Goal: Information Seeking & Learning: Learn about a topic

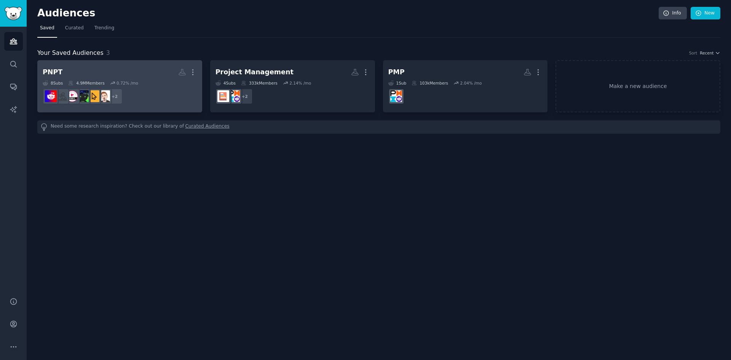
click at [134, 70] on h2 "PNPT More" at bounding box center [120, 71] width 154 height 13
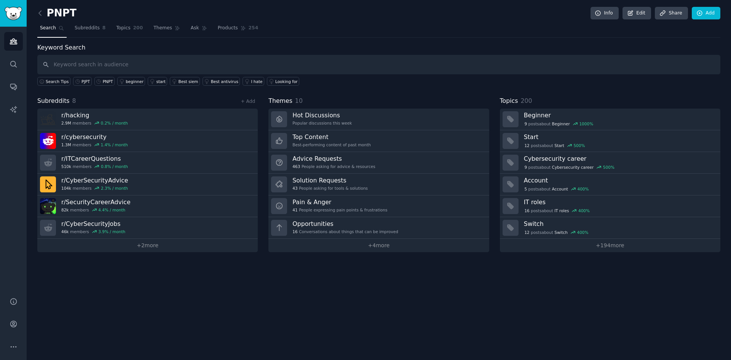
click at [214, 66] on input "text" at bounding box center [378, 64] width 683 height 19
click at [123, 30] on span "Topics" at bounding box center [123, 28] width 14 height 7
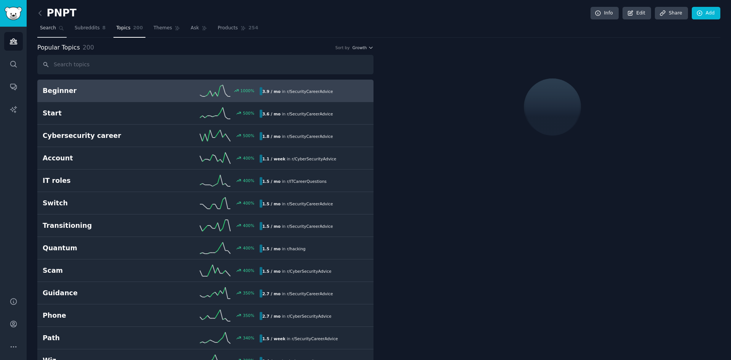
click at [46, 29] on span "Search" at bounding box center [48, 28] width 16 height 7
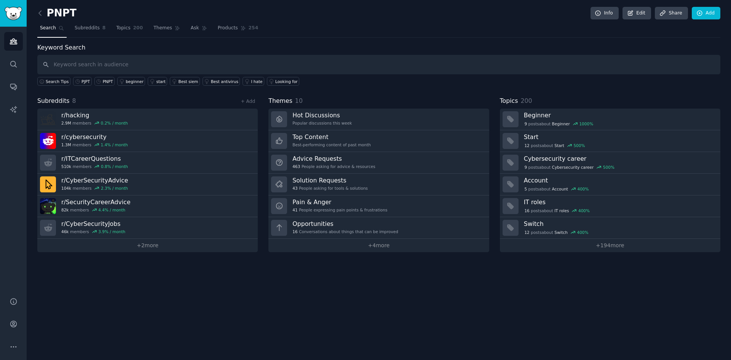
click at [155, 61] on input "text" at bounding box center [378, 64] width 683 height 19
type input "t"
type input "TCM Security"
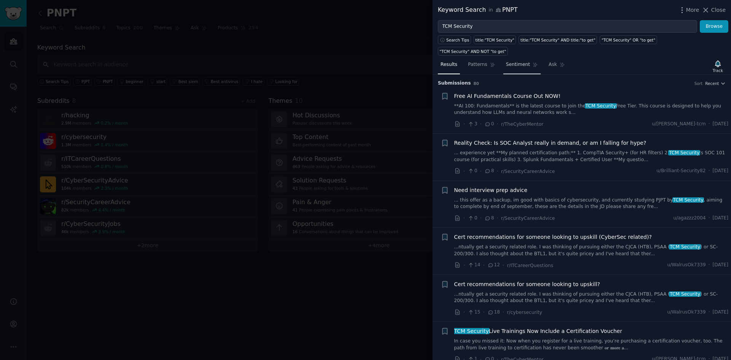
click at [518, 61] on span "Sentiment" at bounding box center [518, 64] width 24 height 7
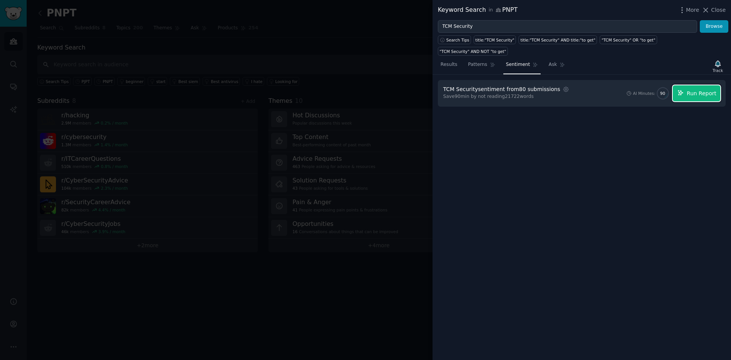
click at [707, 86] on button "Run Report" at bounding box center [696, 93] width 48 height 16
